Goal: Task Accomplishment & Management: Use online tool/utility

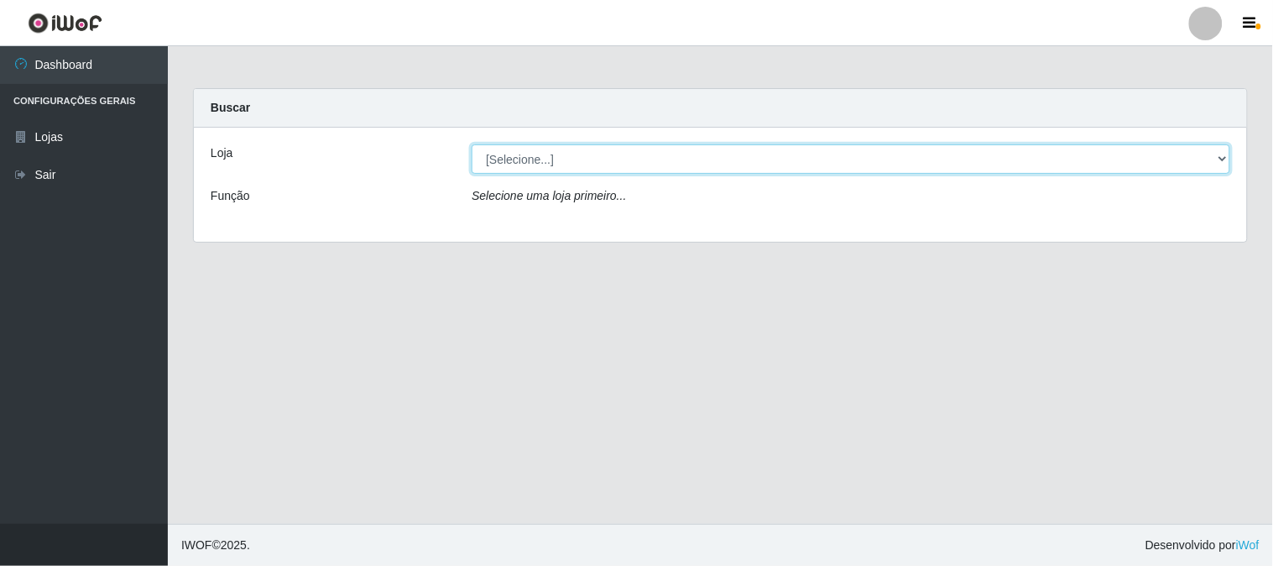
click at [1210, 158] on select "[Selecione...] Casatudo BR" at bounding box center [851, 158] width 759 height 29
select select "197"
click at [472, 144] on select "[Selecione...] Casatudo BR" at bounding box center [851, 158] width 759 height 29
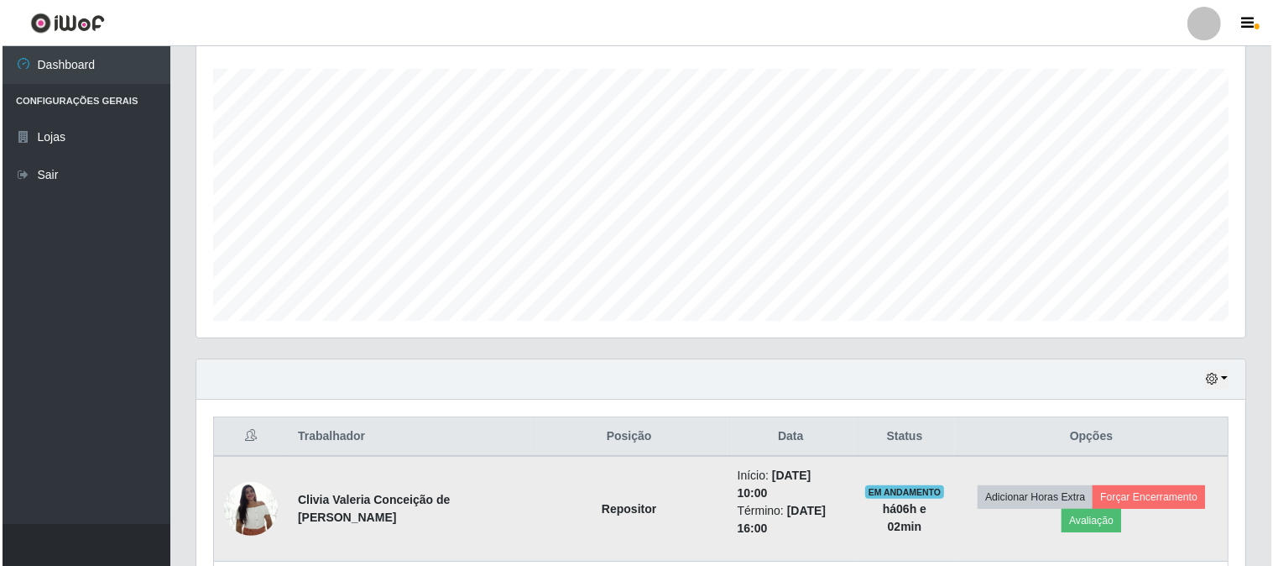
scroll to position [466, 0]
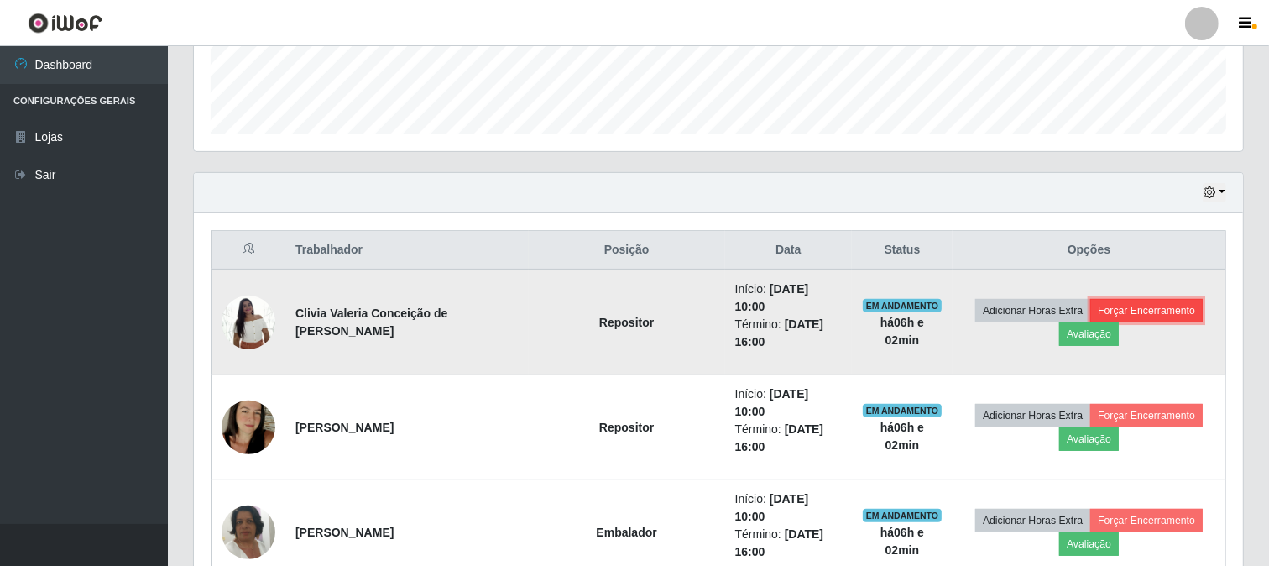
click at [1090, 300] on button "Forçar Encerramento" at bounding box center [1146, 311] width 112 height 24
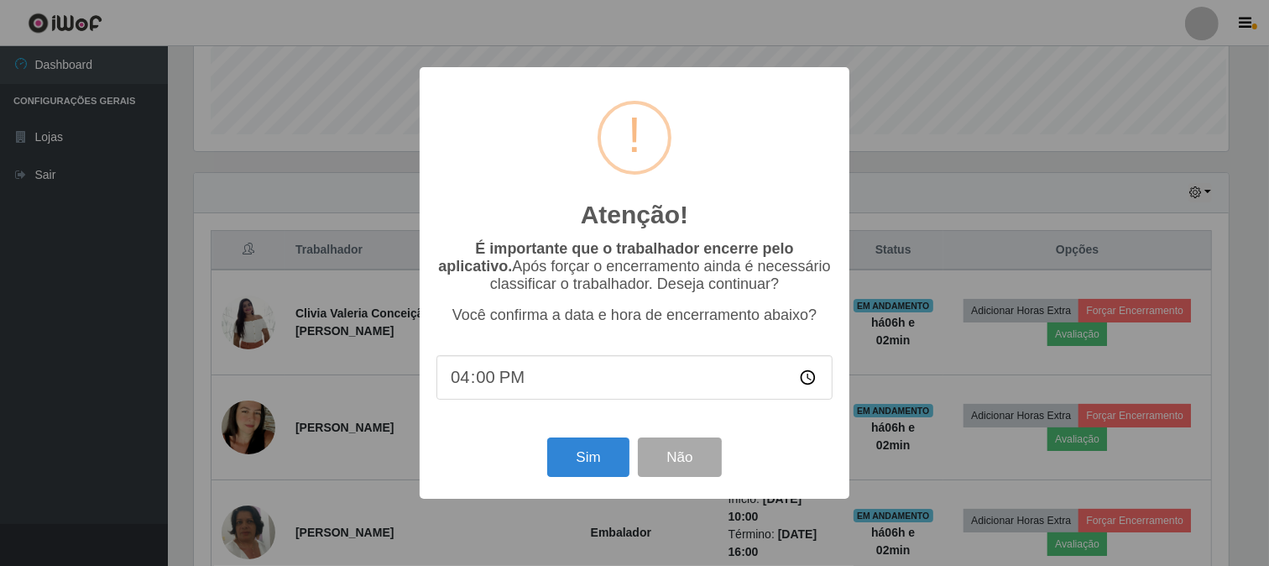
scroll to position [348, 1038]
click at [594, 447] on button "Sim" at bounding box center [590, 456] width 81 height 39
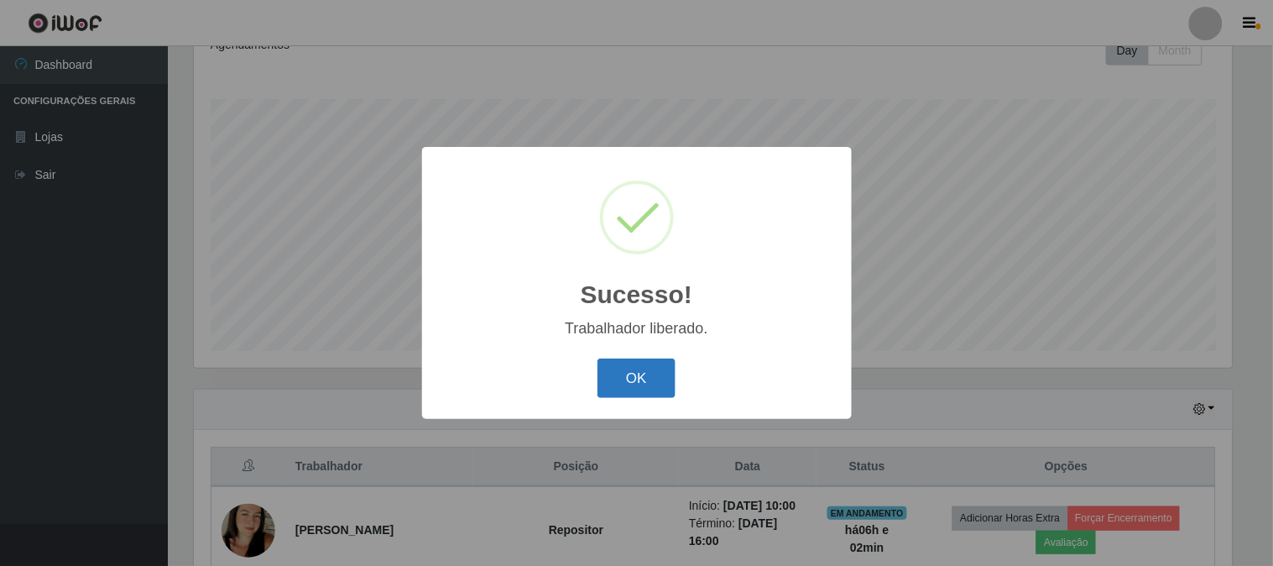
click at [659, 374] on button "OK" at bounding box center [637, 377] width 78 height 39
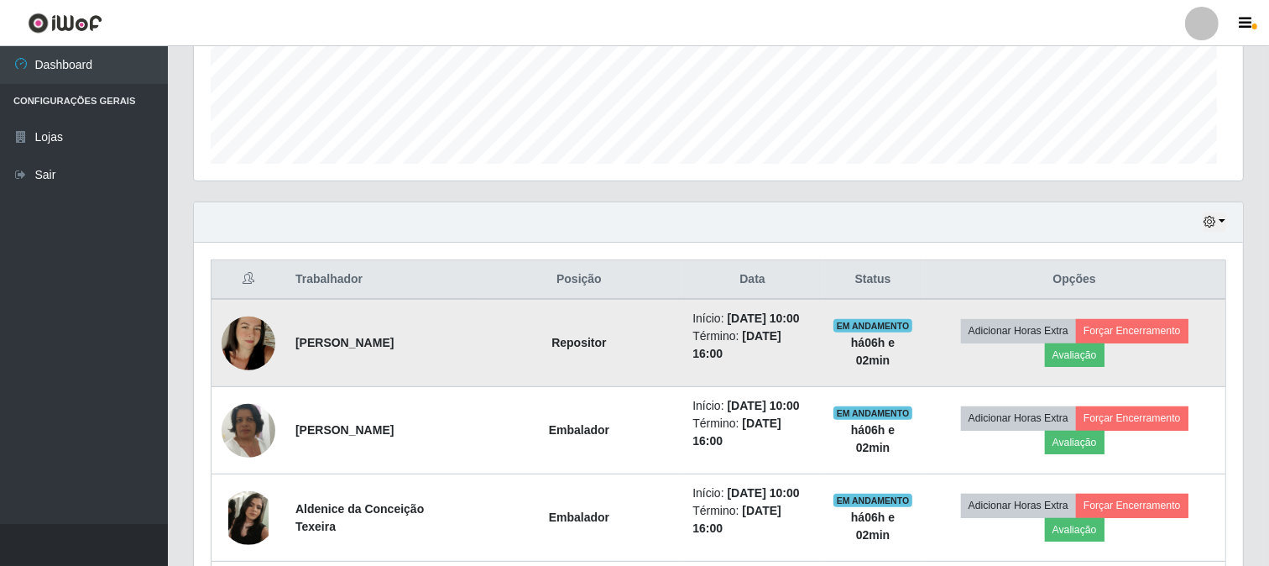
scroll to position [348, 1049]
click at [1076, 332] on button "Forçar Encerramento" at bounding box center [1132, 331] width 112 height 24
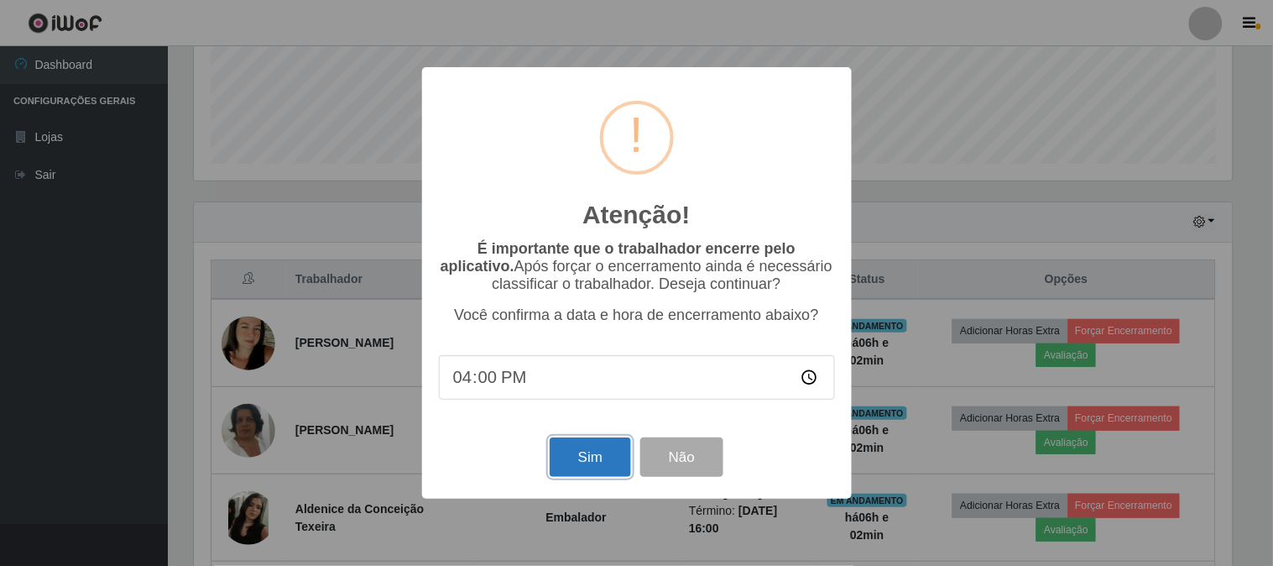
click at [575, 453] on button "Sim" at bounding box center [590, 456] width 81 height 39
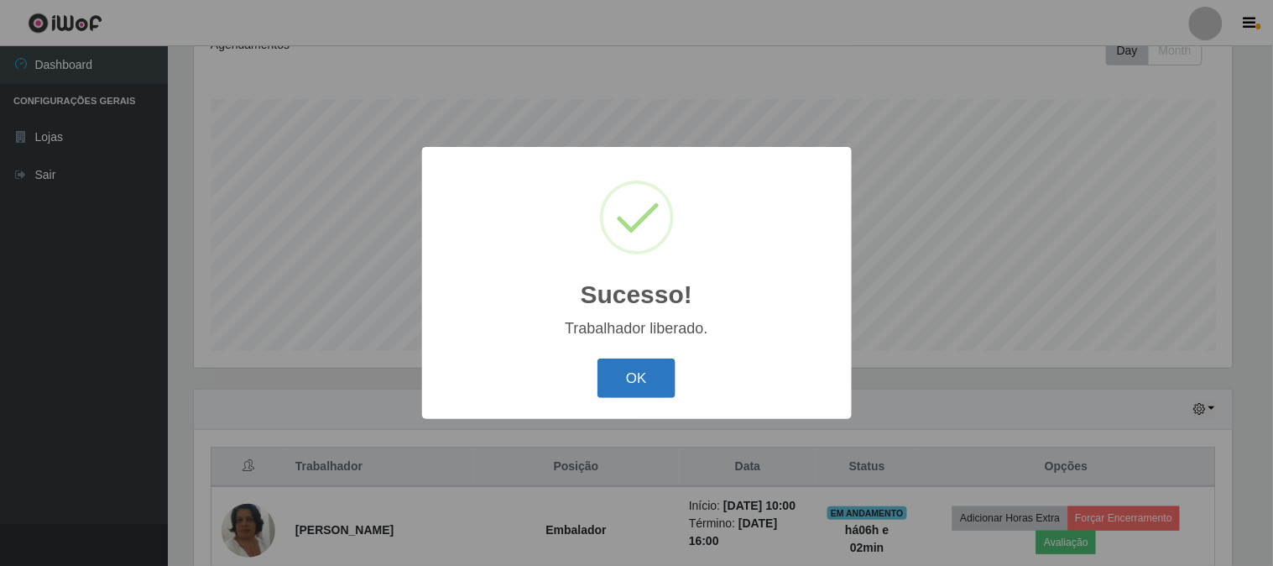
click at [618, 376] on button "OK" at bounding box center [637, 377] width 78 height 39
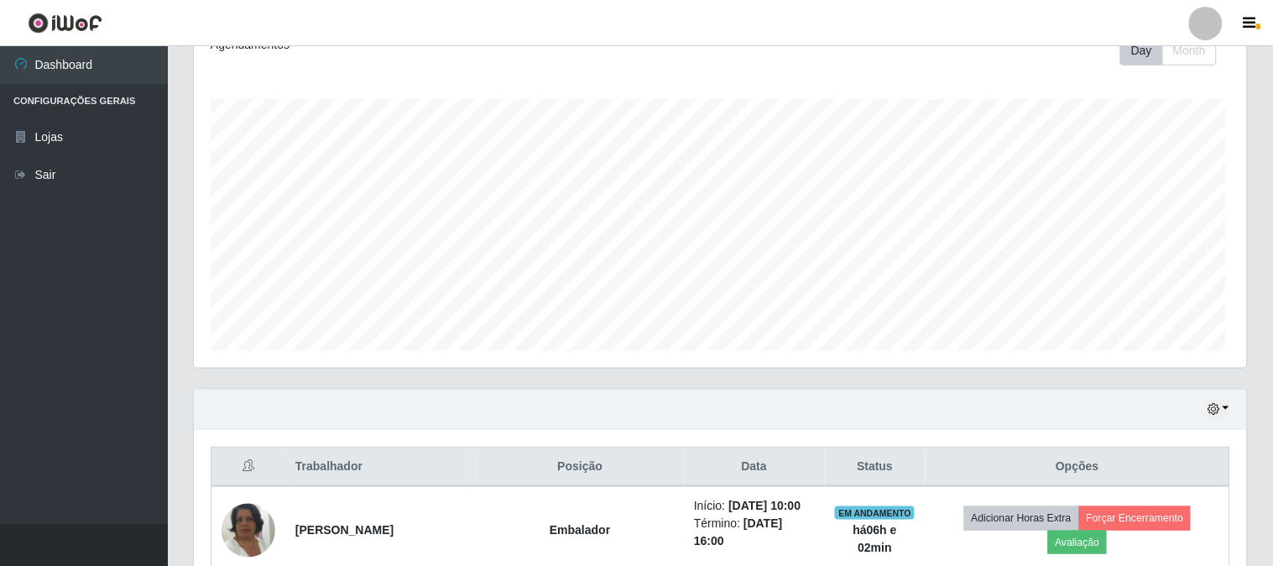
scroll to position [348, 1049]
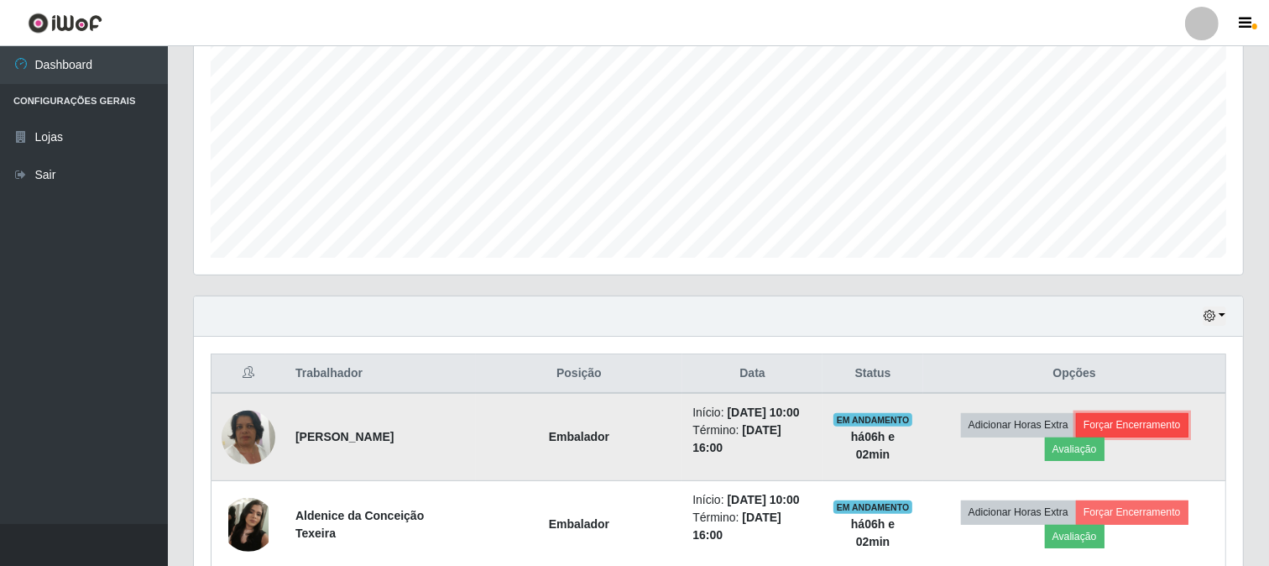
click at [1086, 435] on button "Forçar Encerramento" at bounding box center [1132, 425] width 112 height 24
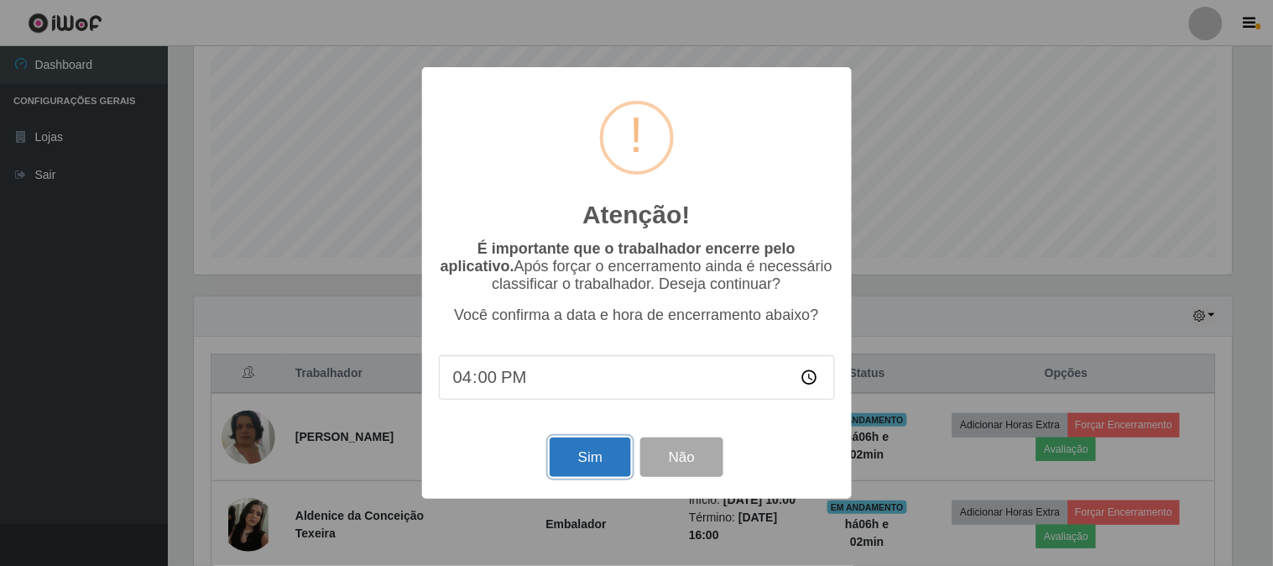
click at [609, 448] on button "Sim" at bounding box center [590, 456] width 81 height 39
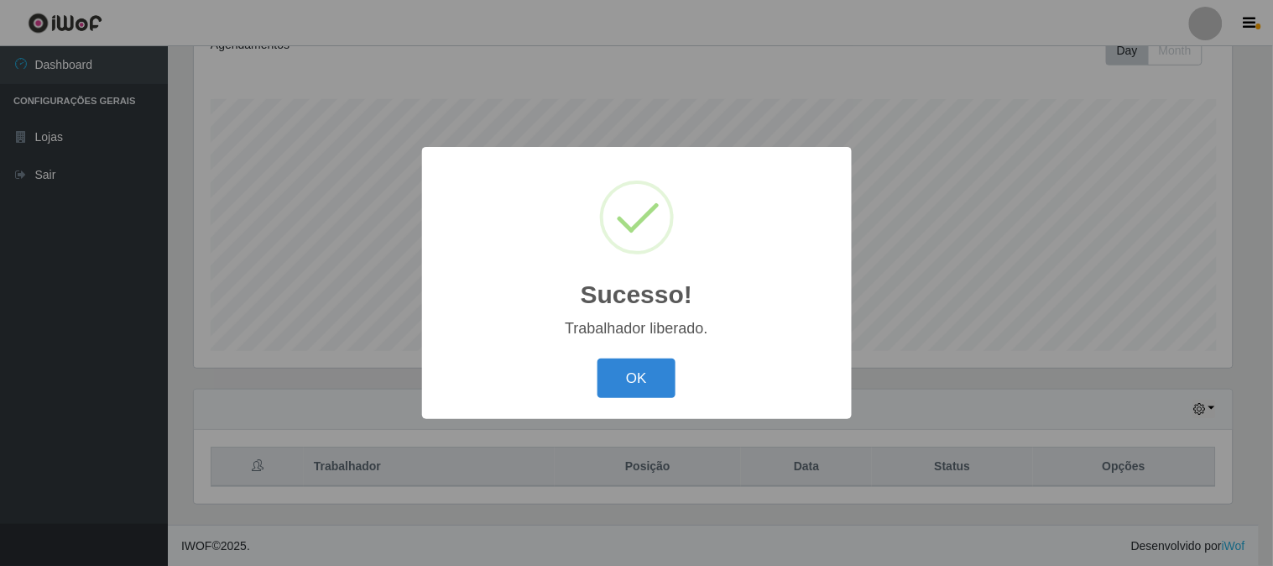
scroll to position [0, 0]
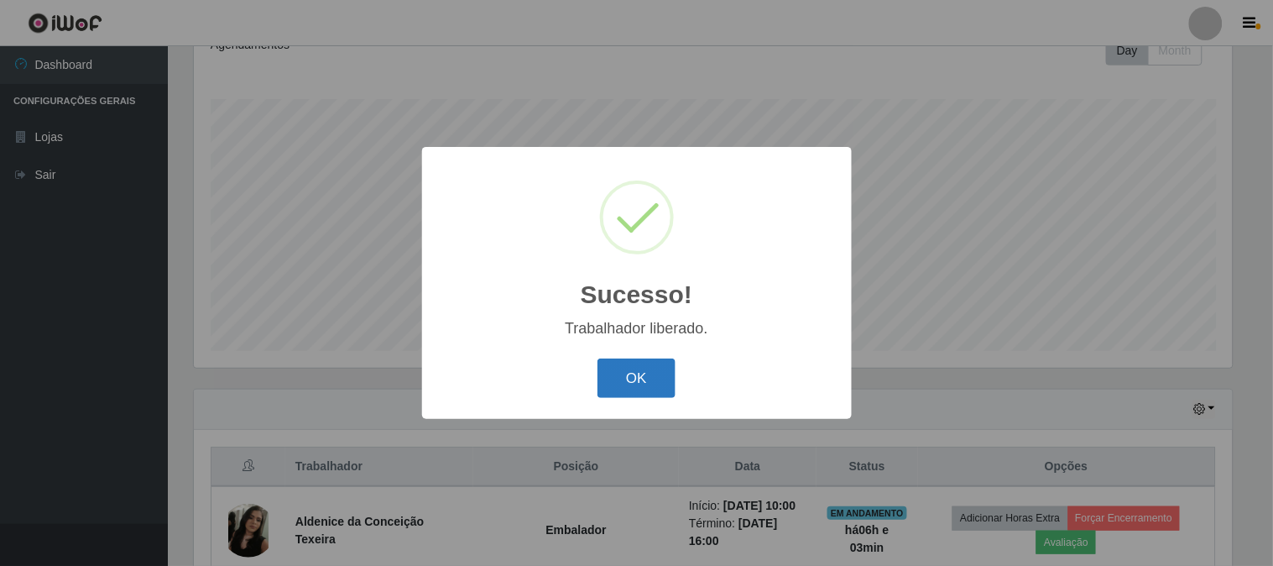
drag, startPoint x: 664, startPoint y: 373, endPoint x: 735, endPoint y: 367, distance: 71.6
click at [665, 373] on button "OK" at bounding box center [637, 377] width 78 height 39
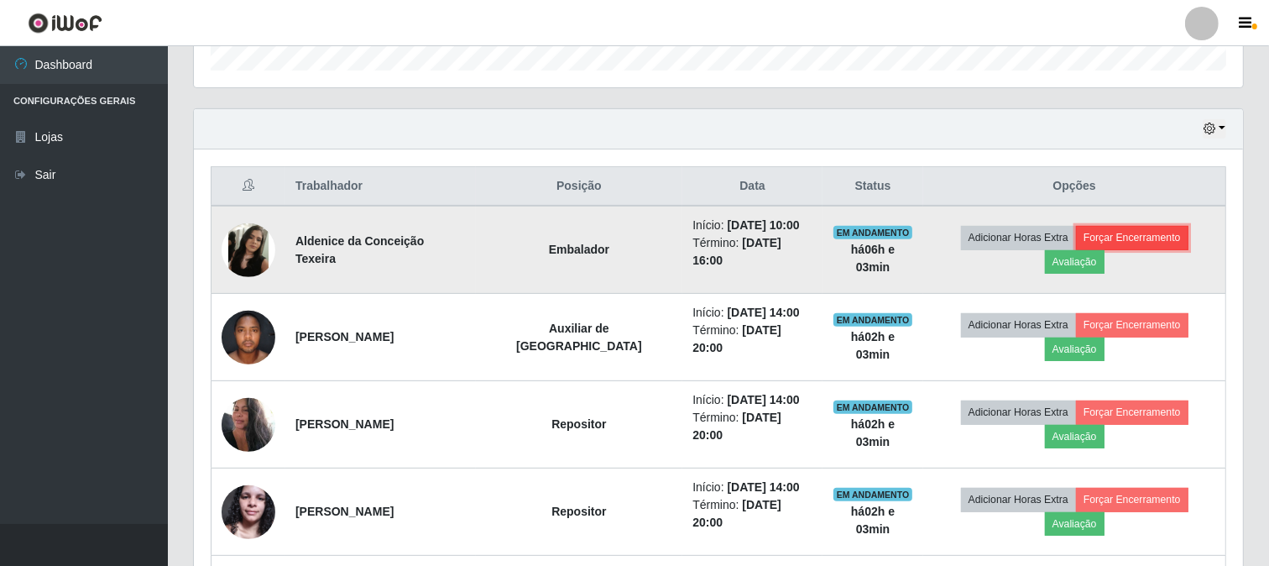
click at [1104, 246] on button "Forçar Encerramento" at bounding box center [1132, 238] width 112 height 24
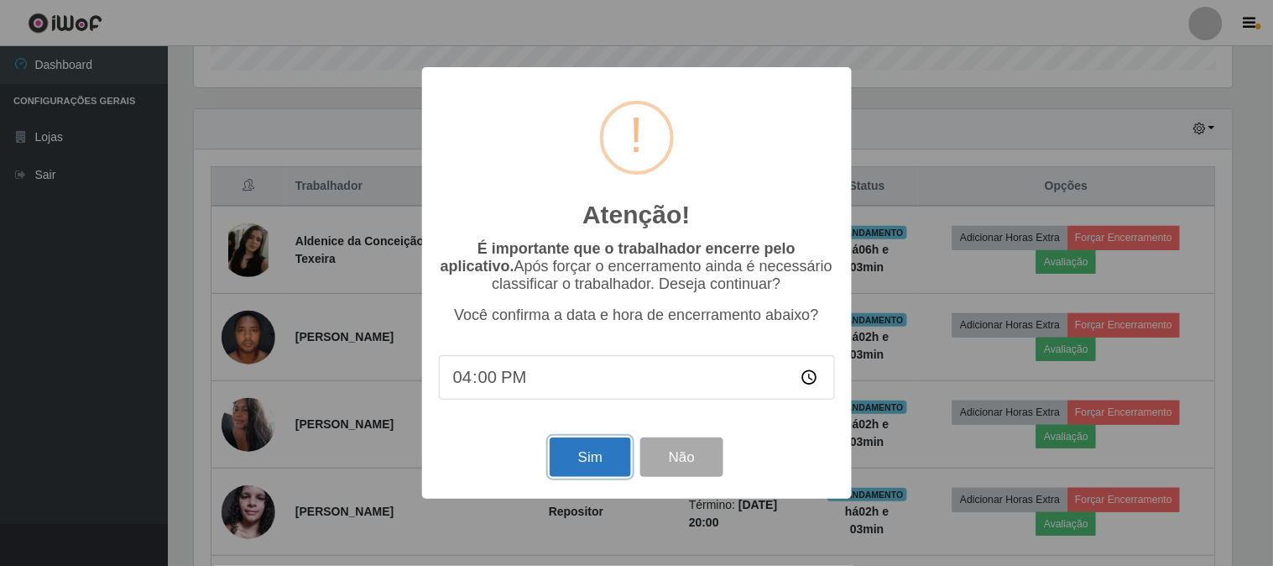
click at [589, 457] on button "Sim" at bounding box center [590, 456] width 81 height 39
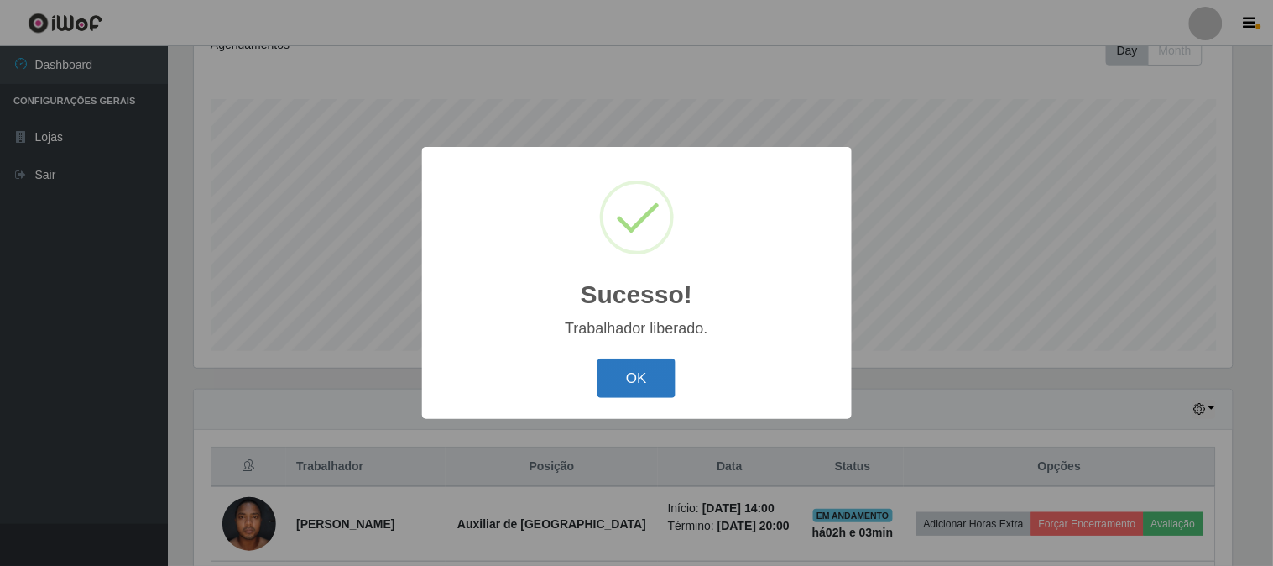
click at [652, 386] on button "OK" at bounding box center [637, 377] width 78 height 39
